Goal: Task Accomplishment & Management: Complete application form

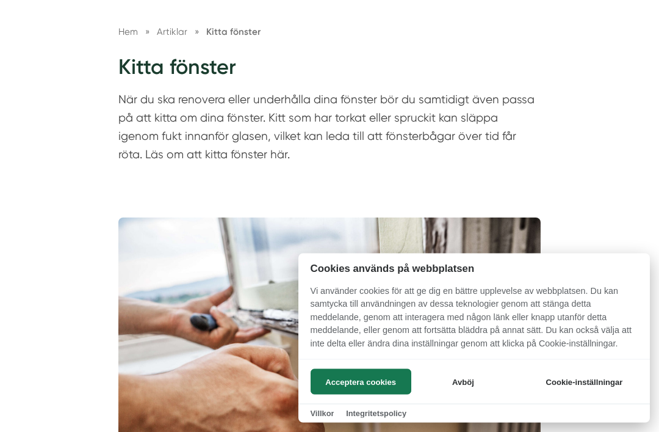
scroll to position [121, 0]
click at [375, 394] on button "Acceptera cookies" at bounding box center [361, 382] width 101 height 26
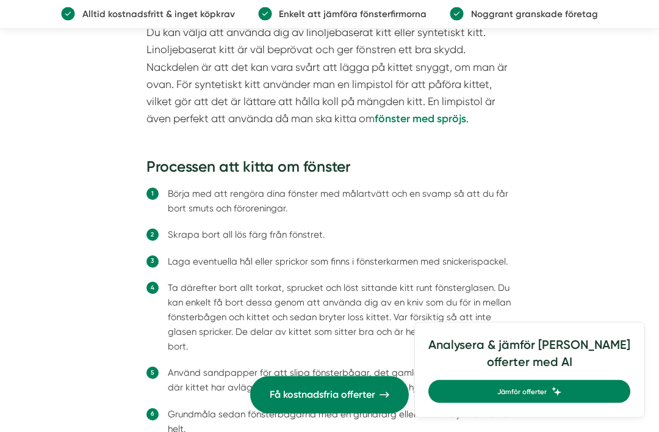
scroll to position [2383, 0]
click at [357, 402] on span "Få kostnadsfria offerter" at bounding box center [323, 394] width 106 height 16
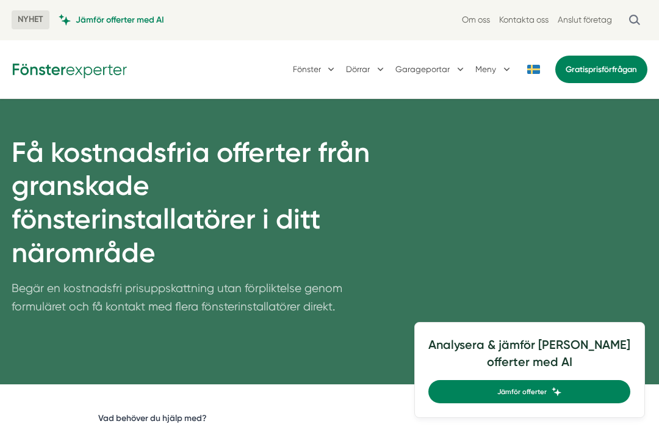
click at [607, 69] on link "Gratis prisförfrågan" at bounding box center [601, 69] width 92 height 27
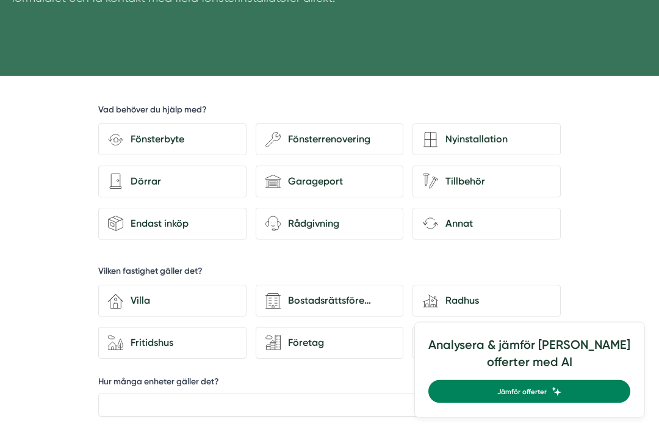
scroll to position [309, 0]
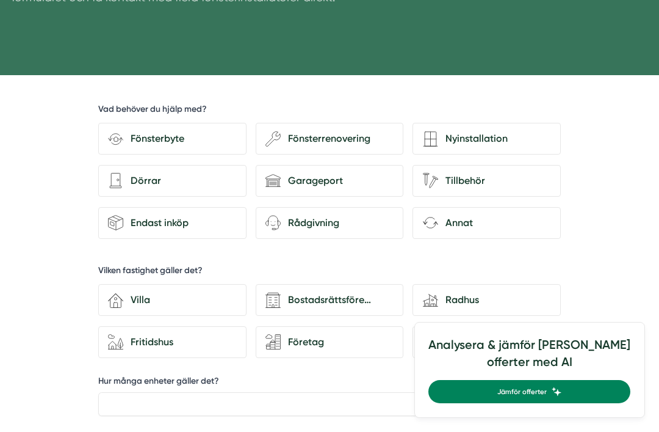
click at [176, 334] on div "Fritidshus" at bounding box center [179, 342] width 113 height 16
click at [0, 0] on input "house-nature Fritidshus" at bounding box center [0, 0] width 0 height 0
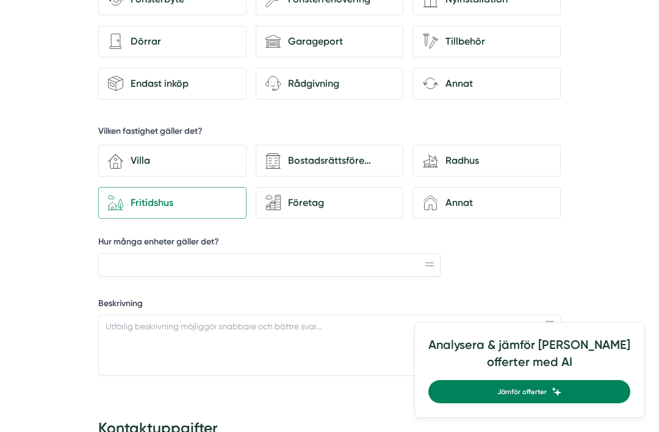
scroll to position [447, 0]
